Goal: Information Seeking & Learning: Learn about a topic

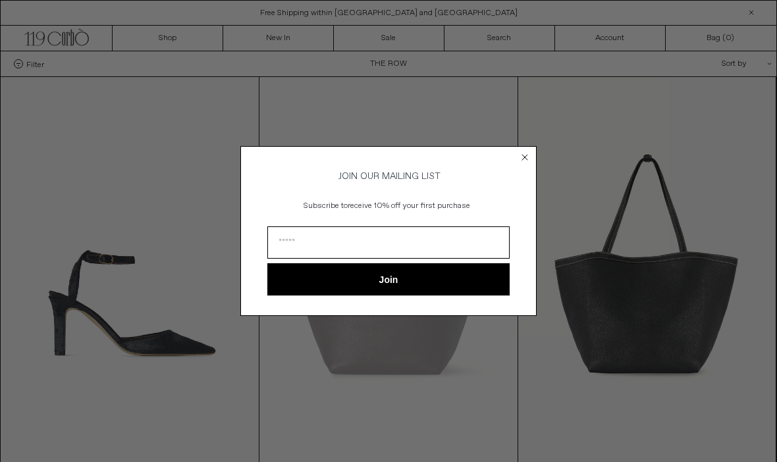
click at [531, 157] on circle "Close dialog" at bounding box center [525, 157] width 13 height 13
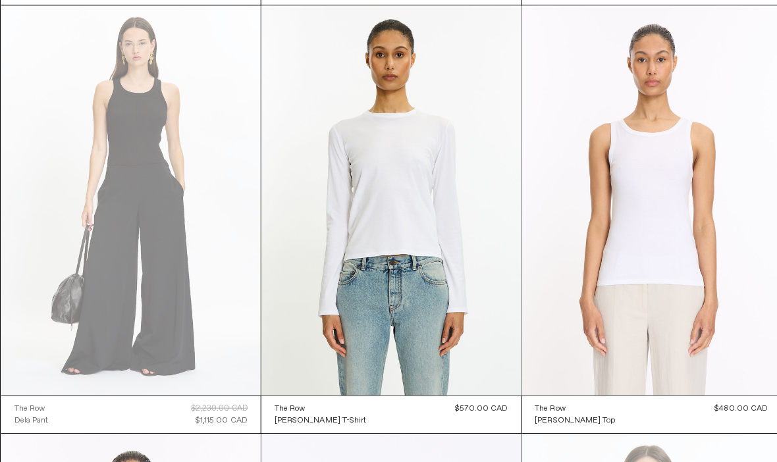
scroll to position [13268, 0]
click at [188, 304] on at bounding box center [130, 198] width 258 height 387
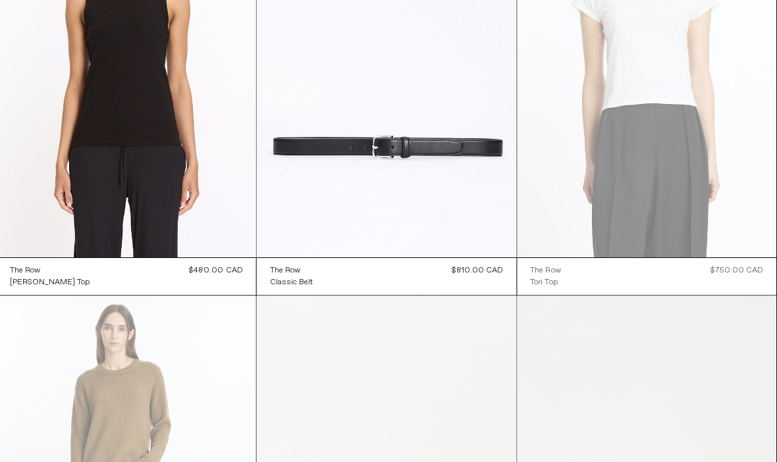
scroll to position [13829, 0]
click at [458, 148] on at bounding box center [389, 62] width 258 height 387
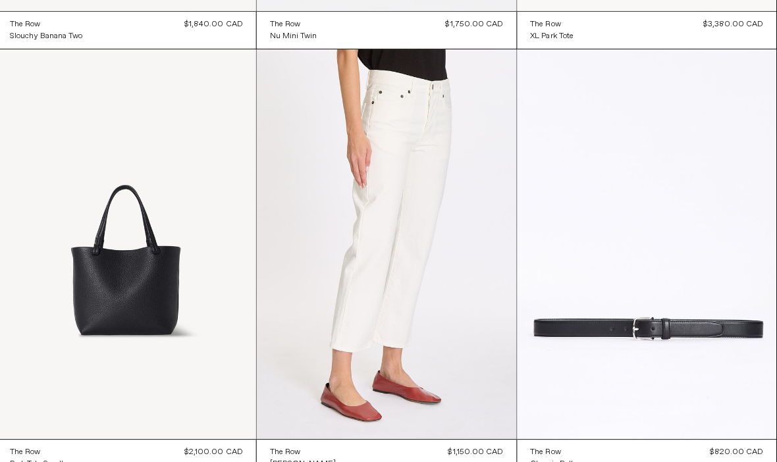
scroll to position [10671, 0]
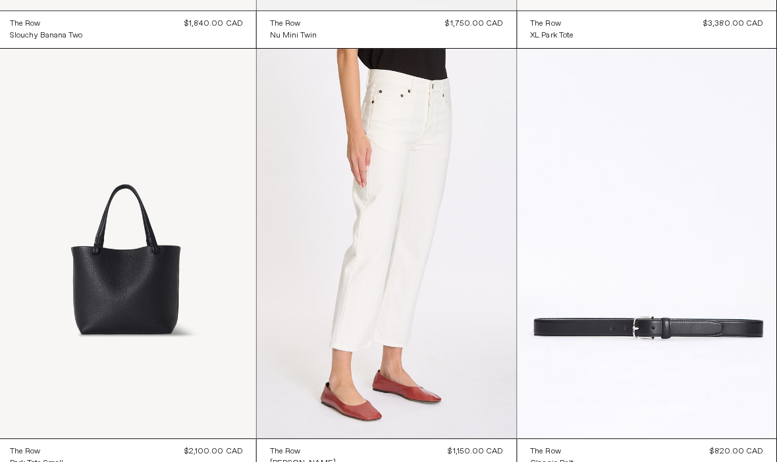
click at [570, 331] on at bounding box center [647, 242] width 258 height 387
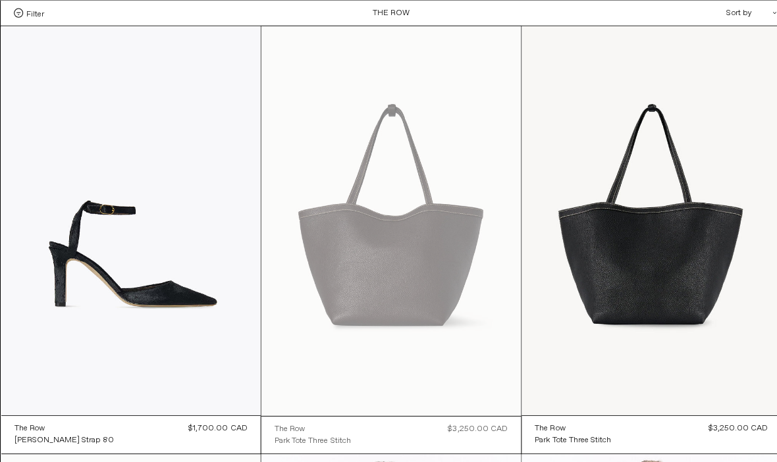
scroll to position [10713, 0]
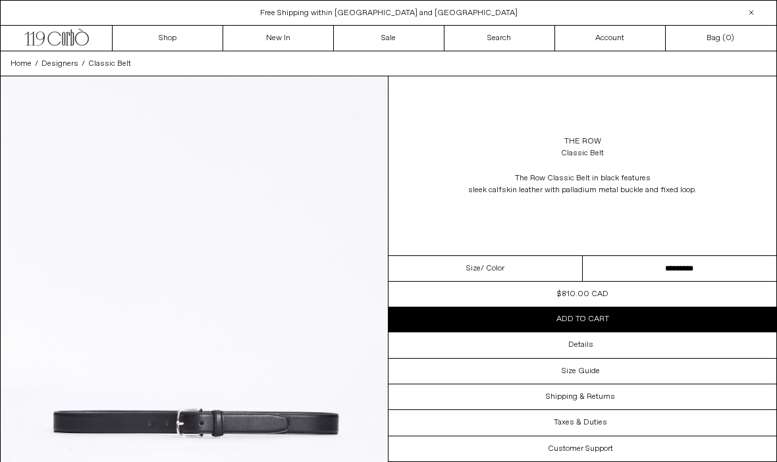
click at [580, 346] on h3 "Details" at bounding box center [580, 345] width 25 height 9
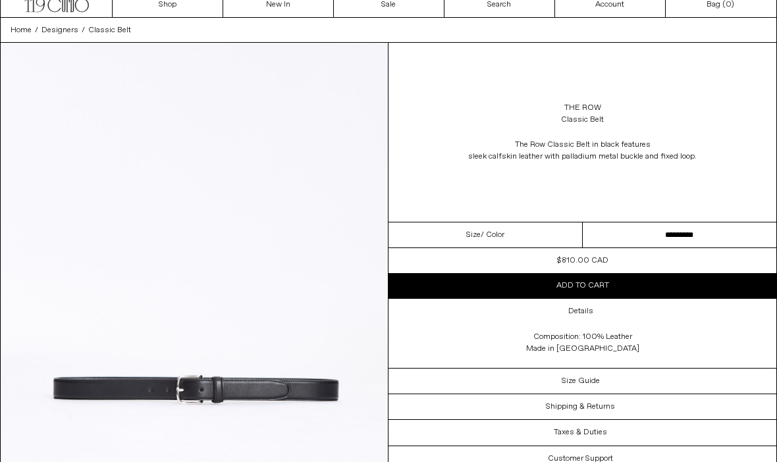
scroll to position [53, 0]
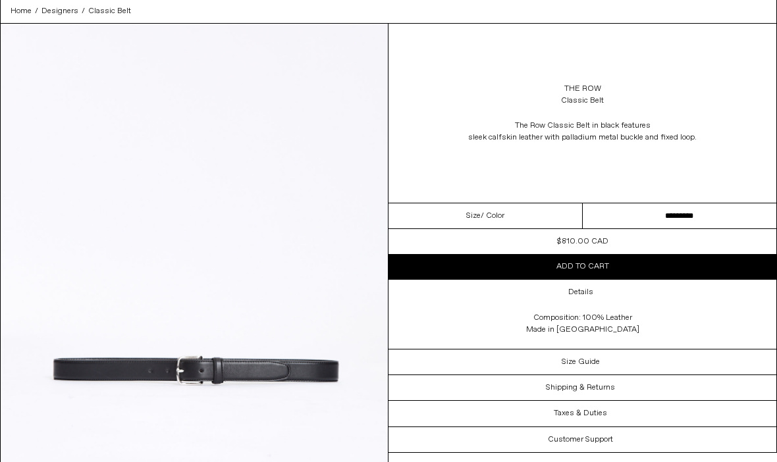
click at [590, 364] on h3 "Size Guide" at bounding box center [581, 362] width 38 height 9
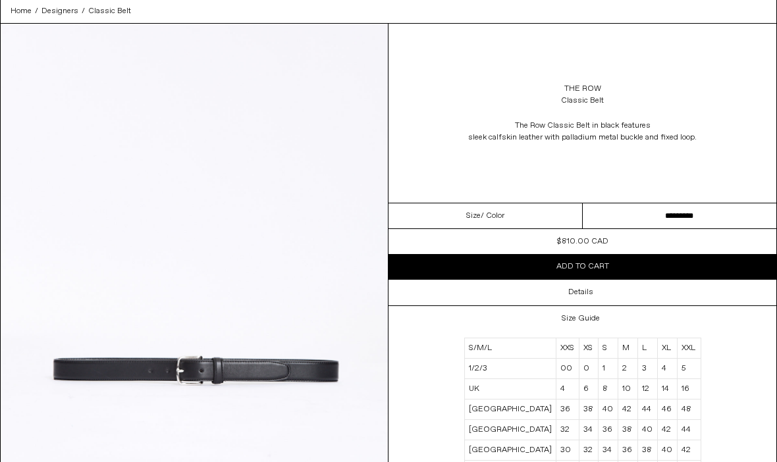
click at [588, 297] on h3 "Details" at bounding box center [580, 292] width 25 height 9
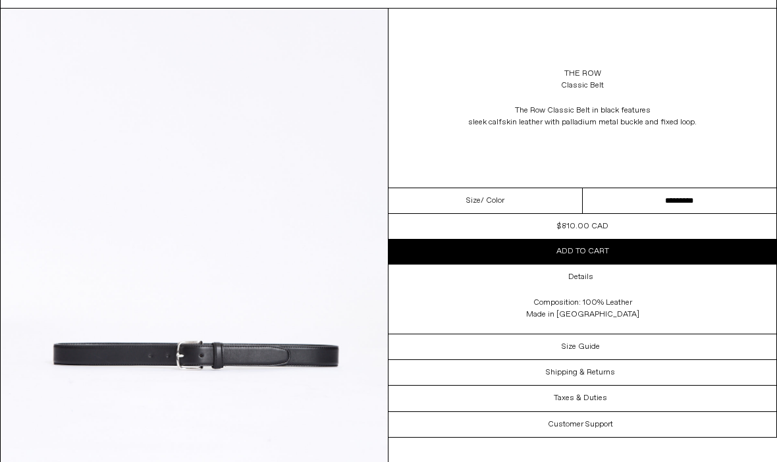
scroll to position [0, 0]
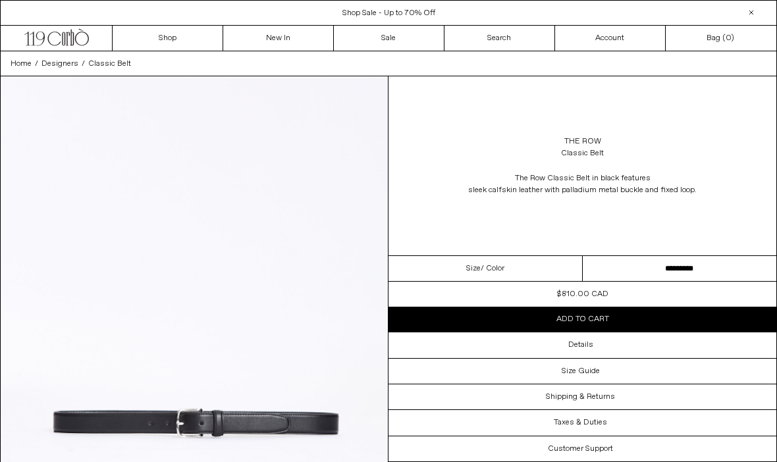
click at [409, 16] on span "Shop Sale - Up to 70% Off" at bounding box center [389, 13] width 93 height 11
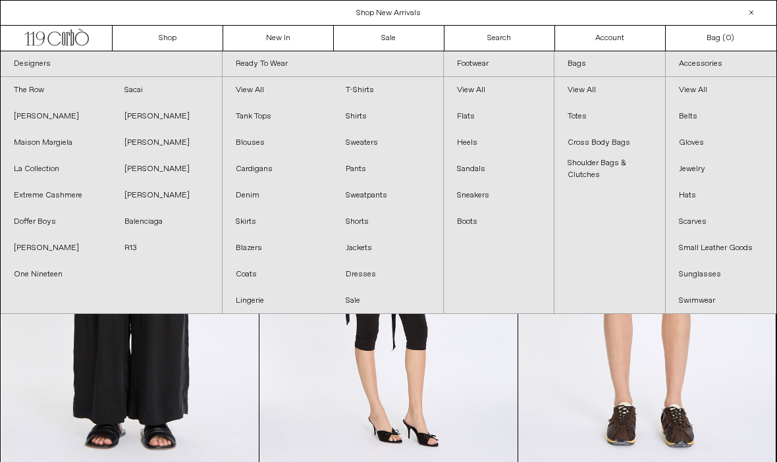
click at [34, 90] on link "The Row" at bounding box center [56, 90] width 111 height 26
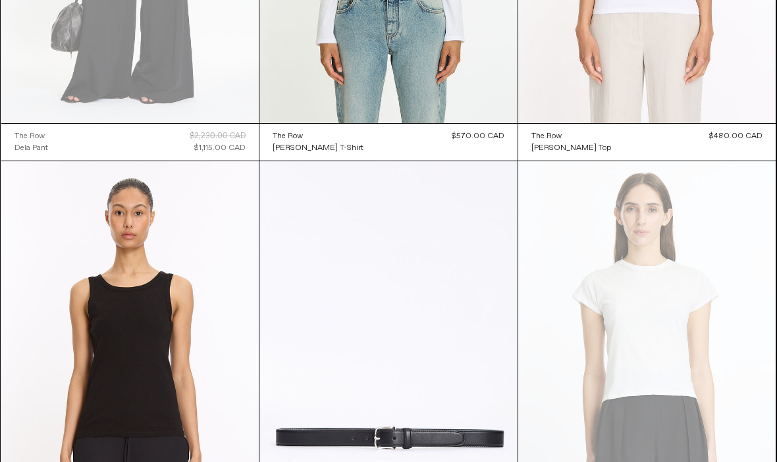
scroll to position [13536, 0]
